Goal: Task Accomplishment & Management: Manage account settings

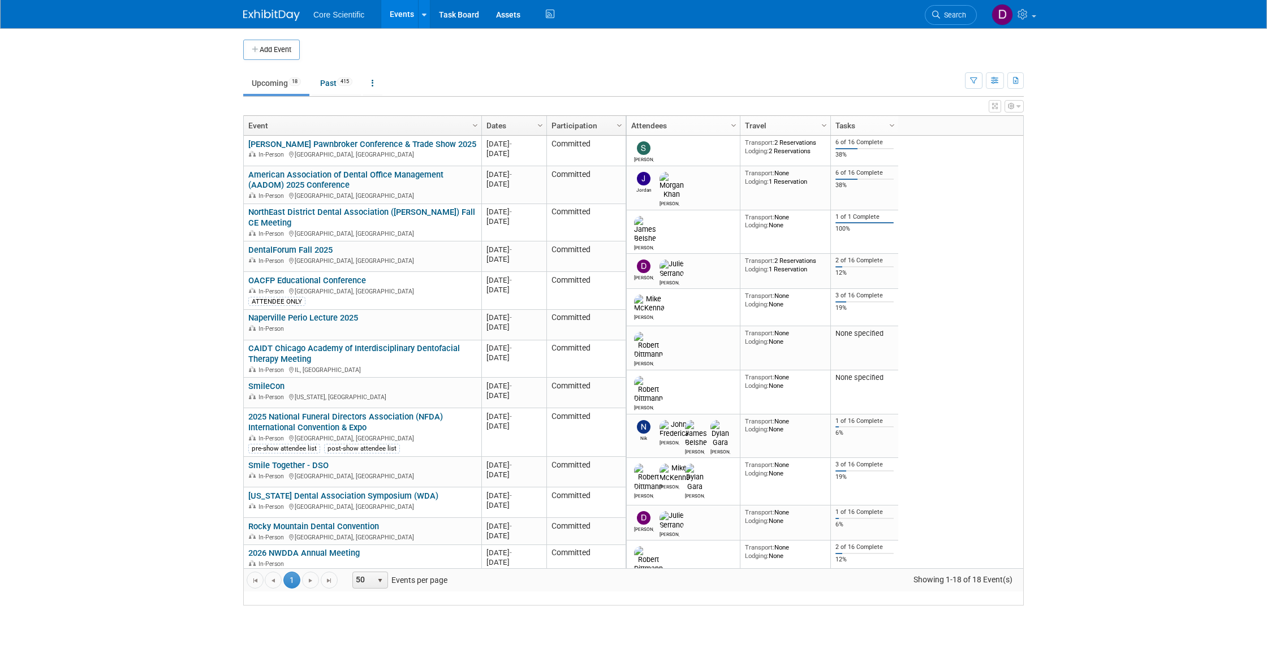
click at [275, 391] on link "SmileCon" at bounding box center [266, 386] width 36 height 10
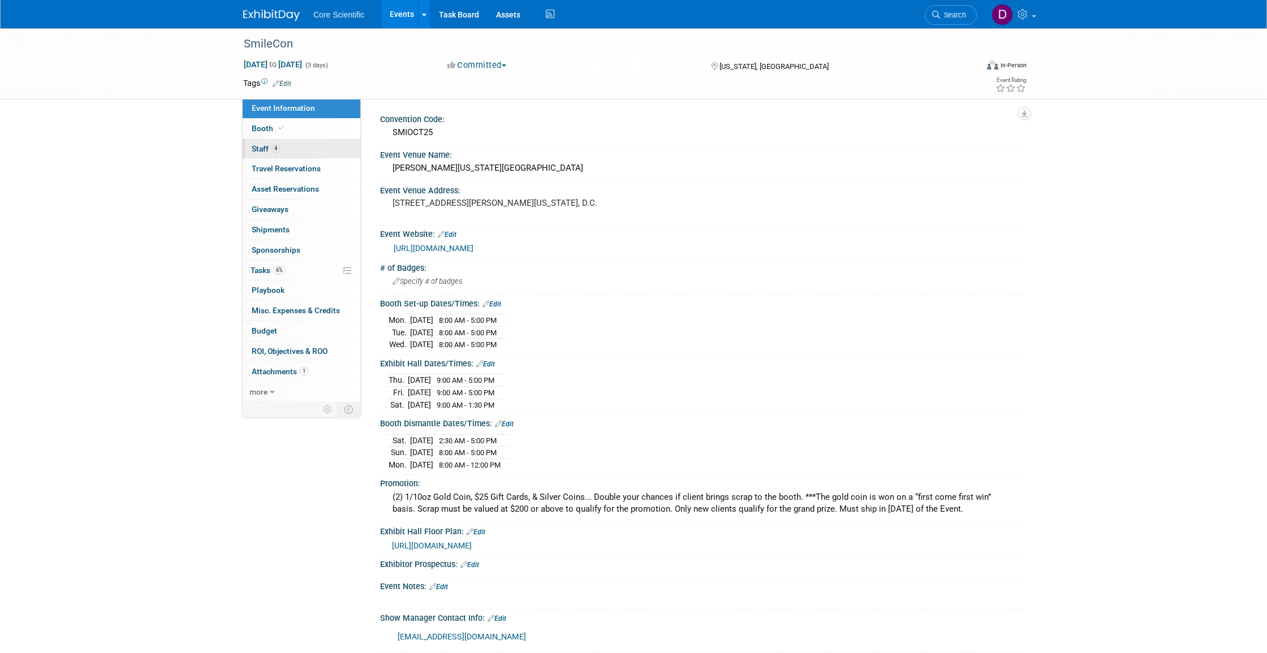
click at [259, 144] on span "Staff 4" at bounding box center [266, 148] width 28 height 9
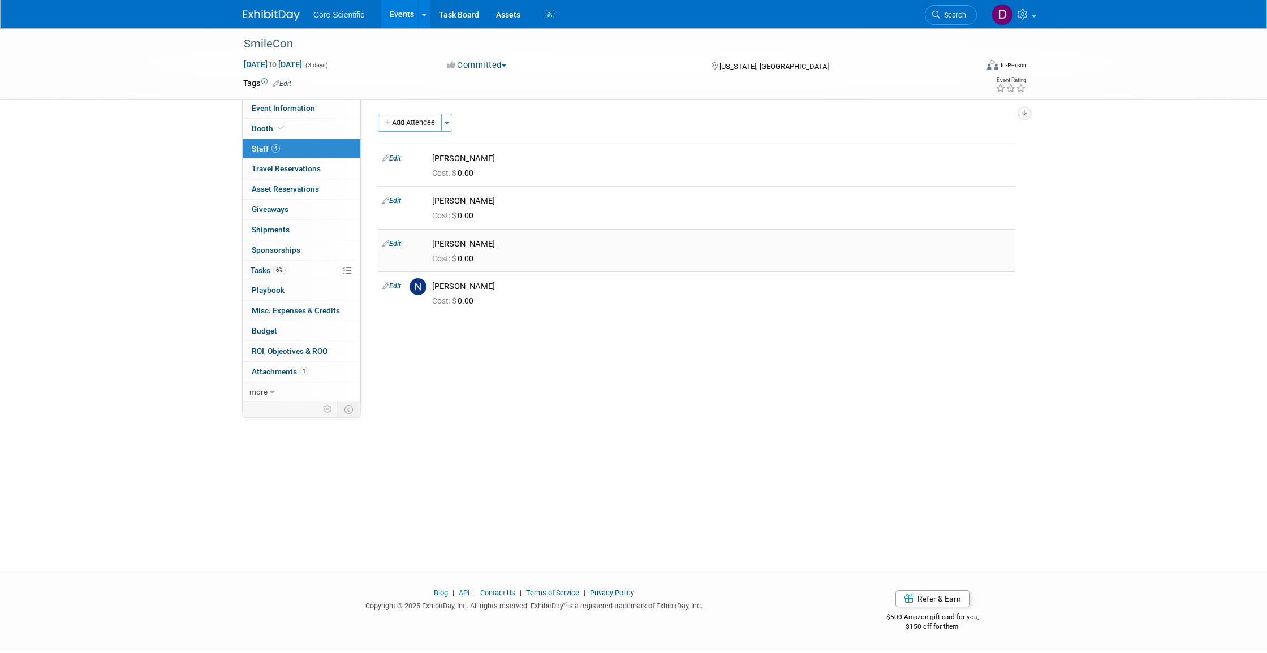
click at [392, 240] on link "Edit" at bounding box center [391, 244] width 19 height 8
select select "208ec0c9-894b-4238-a38c-88ab4f52d0e9"
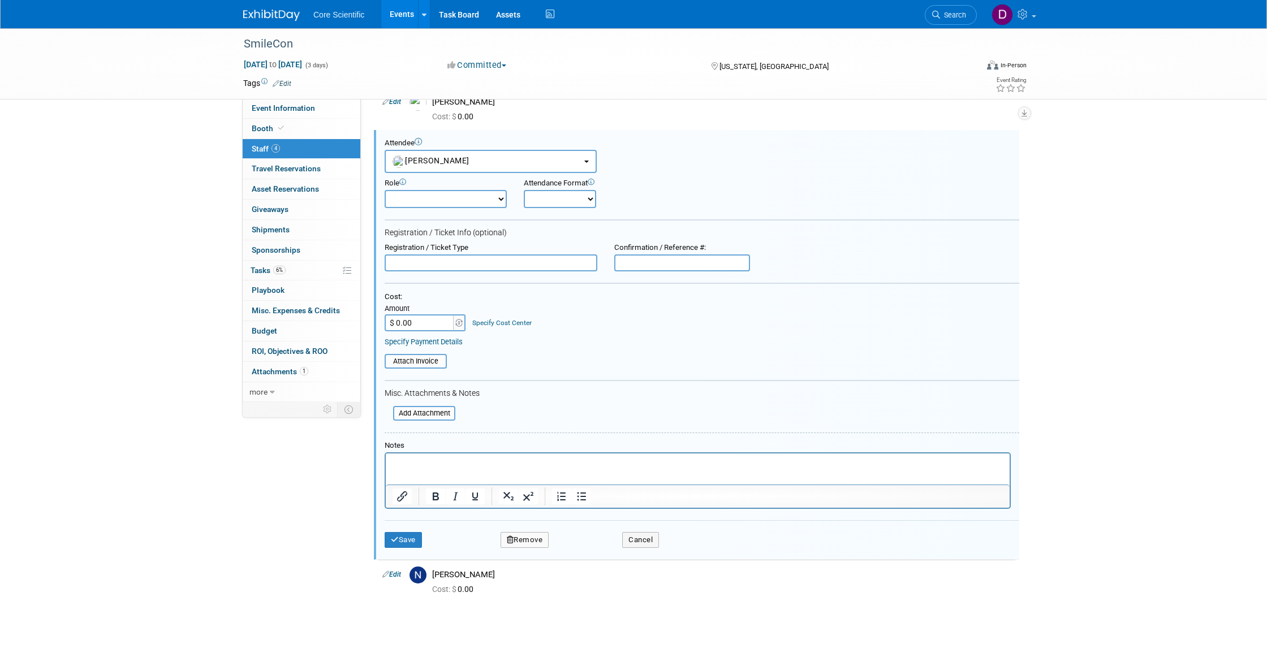
scroll to position [98, 0]
click at [528, 533] on button "Remove" at bounding box center [525, 541] width 49 height 16
click at [587, 539] on link "Yes" at bounding box center [586, 537] width 33 height 18
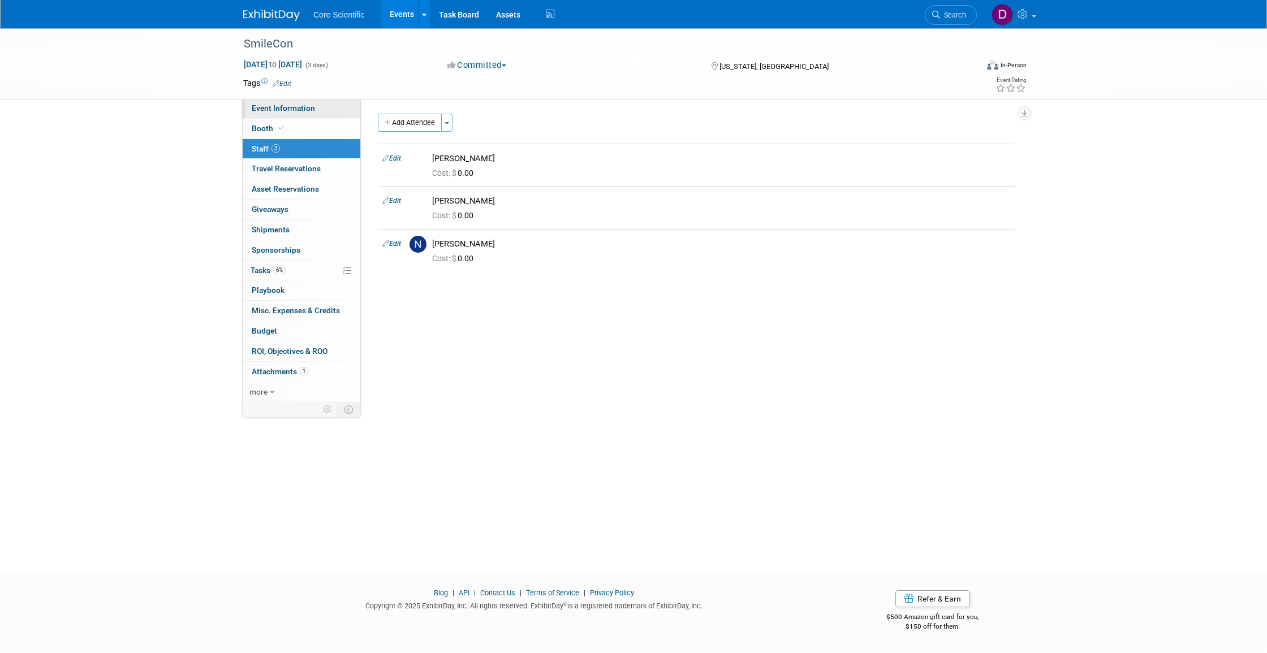
scroll to position [0, 0]
click at [407, 11] on link "Events" at bounding box center [401, 14] width 41 height 28
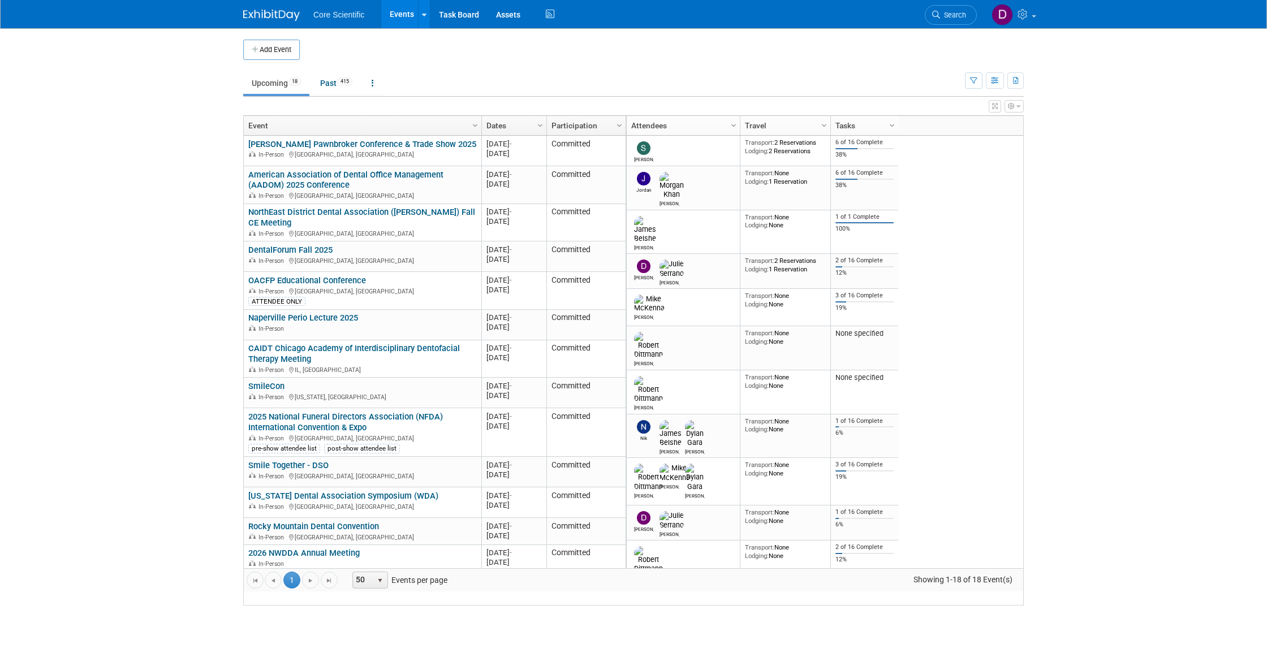
click at [270, 391] on link "SmileCon" at bounding box center [266, 386] width 36 height 10
click at [276, 391] on link "SmileCon" at bounding box center [266, 386] width 36 height 10
click at [339, 423] on link "2025 National Funeral Directors Association (NFDA) International Convention & E…" at bounding box center [345, 422] width 195 height 21
